Goal: Information Seeking & Learning: Find specific fact

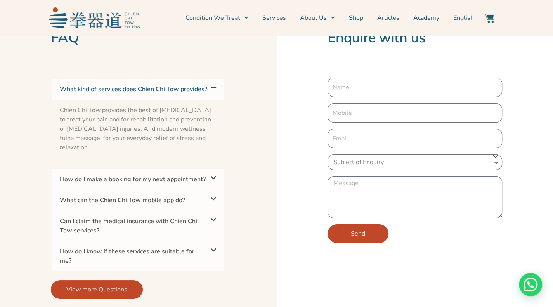
scroll to position [1551, 0]
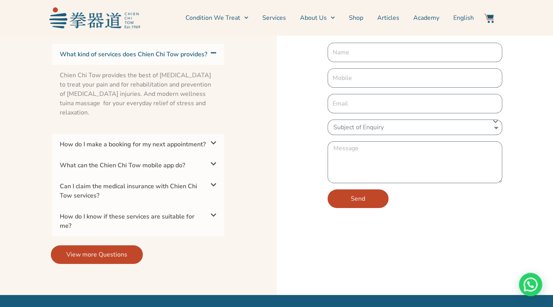
click at [179, 198] on link "Can I claim the medical insurance with Chien Chi Tow services?" at bounding box center [128, 191] width 137 height 18
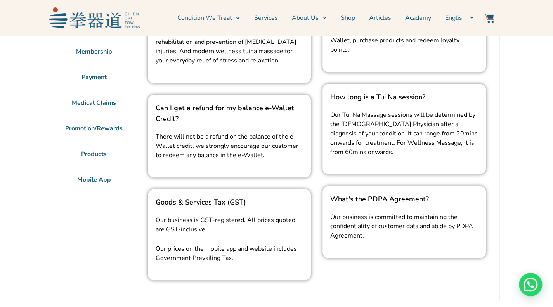
scroll to position [78, 0]
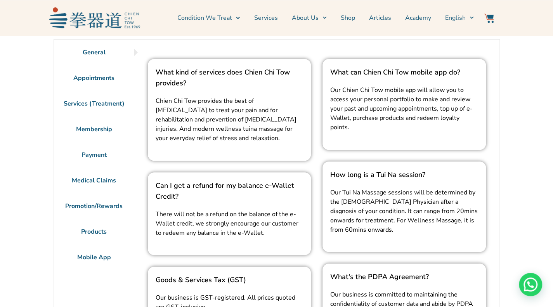
click at [97, 132] on li "Membership" at bounding box center [94, 129] width 80 height 26
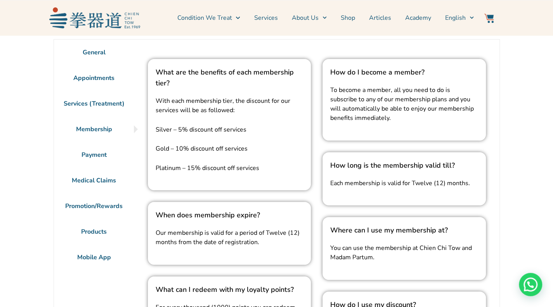
scroll to position [0, 0]
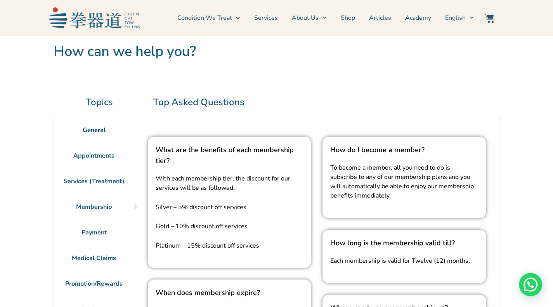
click at [103, 183] on li "Services (Treatment)" at bounding box center [94, 181] width 80 height 26
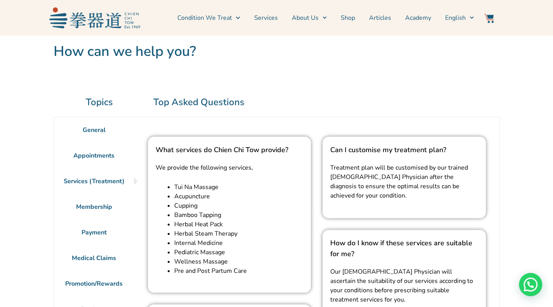
click at [101, 205] on li "Membership" at bounding box center [94, 207] width 80 height 26
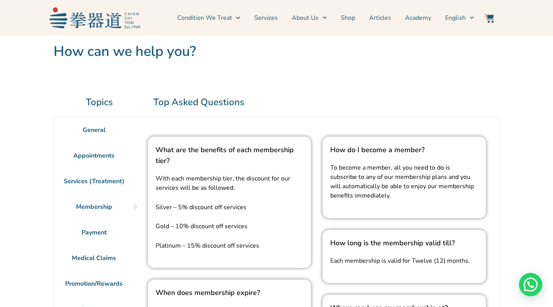
click at [107, 233] on li "Payment" at bounding box center [94, 233] width 80 height 26
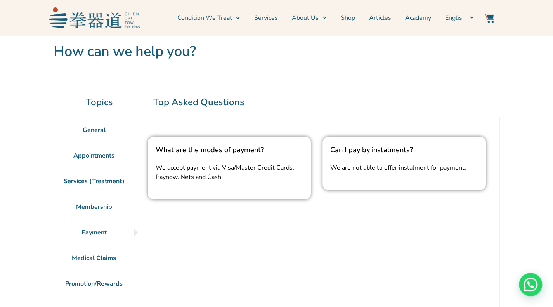
click at [101, 255] on li "Medical Claims" at bounding box center [94, 258] width 80 height 26
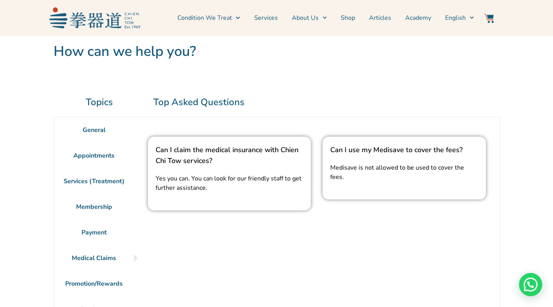
click at [85, 282] on li "Promotion/Rewards" at bounding box center [94, 284] width 80 height 26
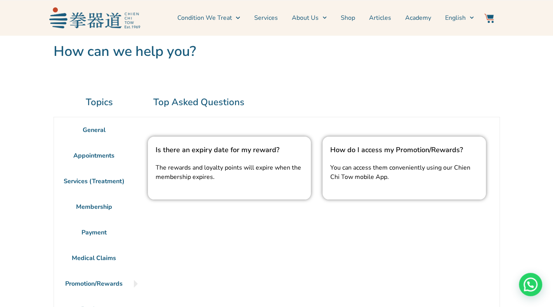
click at [87, 256] on li "Medical Claims" at bounding box center [94, 258] width 80 height 26
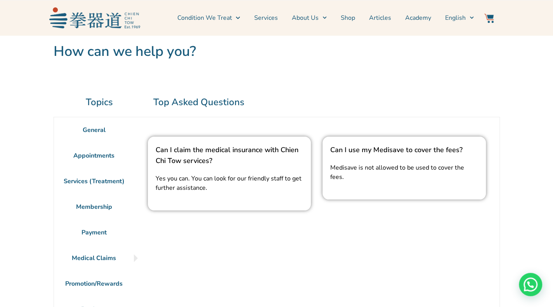
click at [88, 284] on li "Promotion/Rewards" at bounding box center [94, 284] width 80 height 26
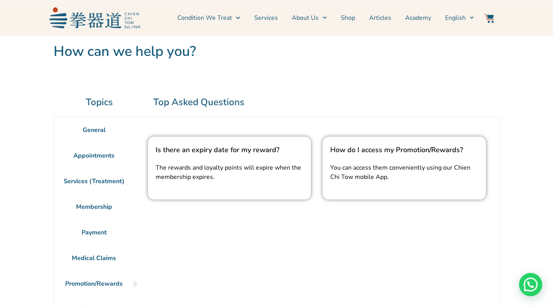
click at [95, 254] on li "Medical Claims" at bounding box center [94, 258] width 80 height 26
